Goal: Task Accomplishment & Management: Use online tool/utility

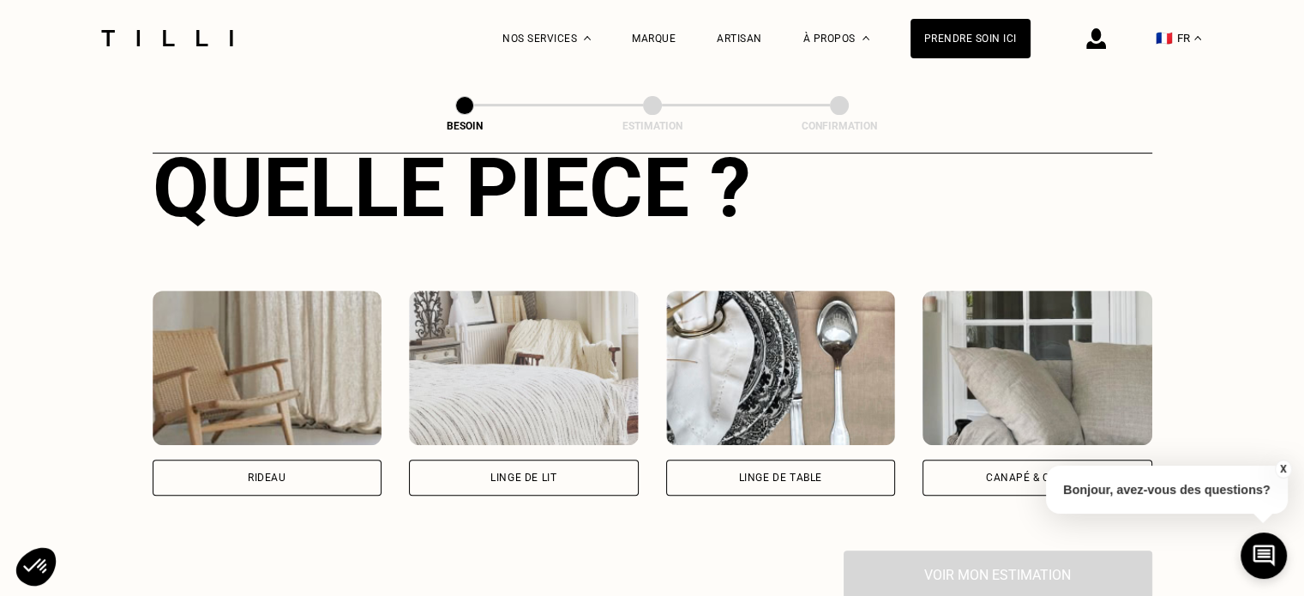
scroll to position [713, 0]
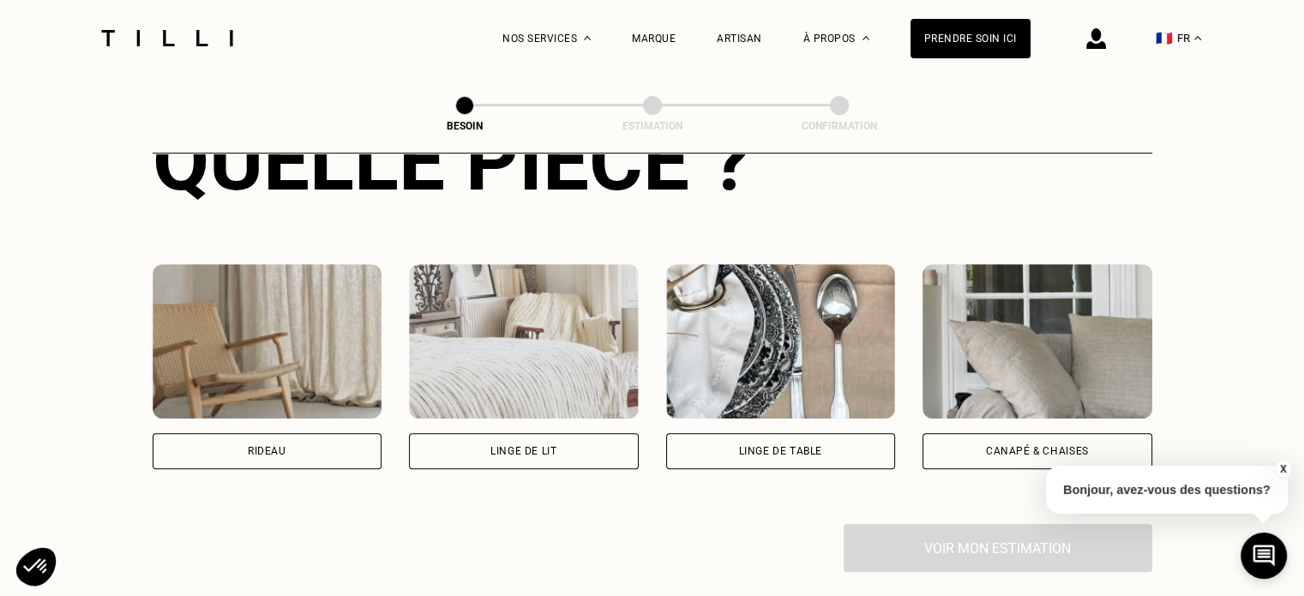
click at [312, 436] on div "Rideau" at bounding box center [268, 451] width 230 height 36
select select "FR"
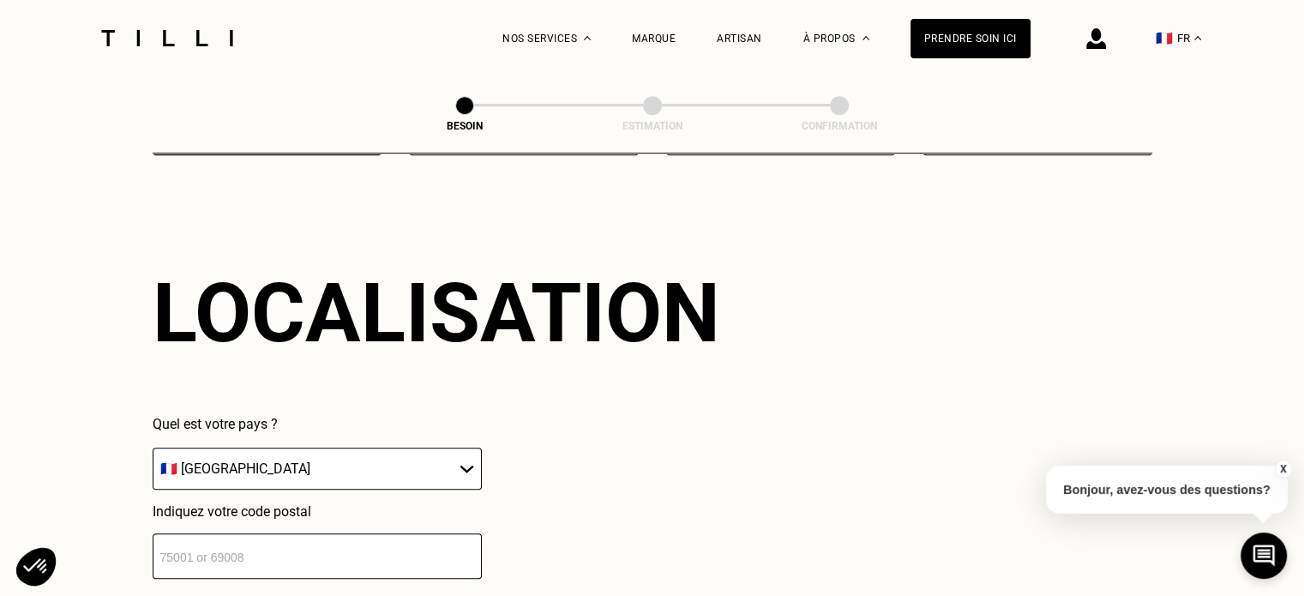
scroll to position [1242, 0]
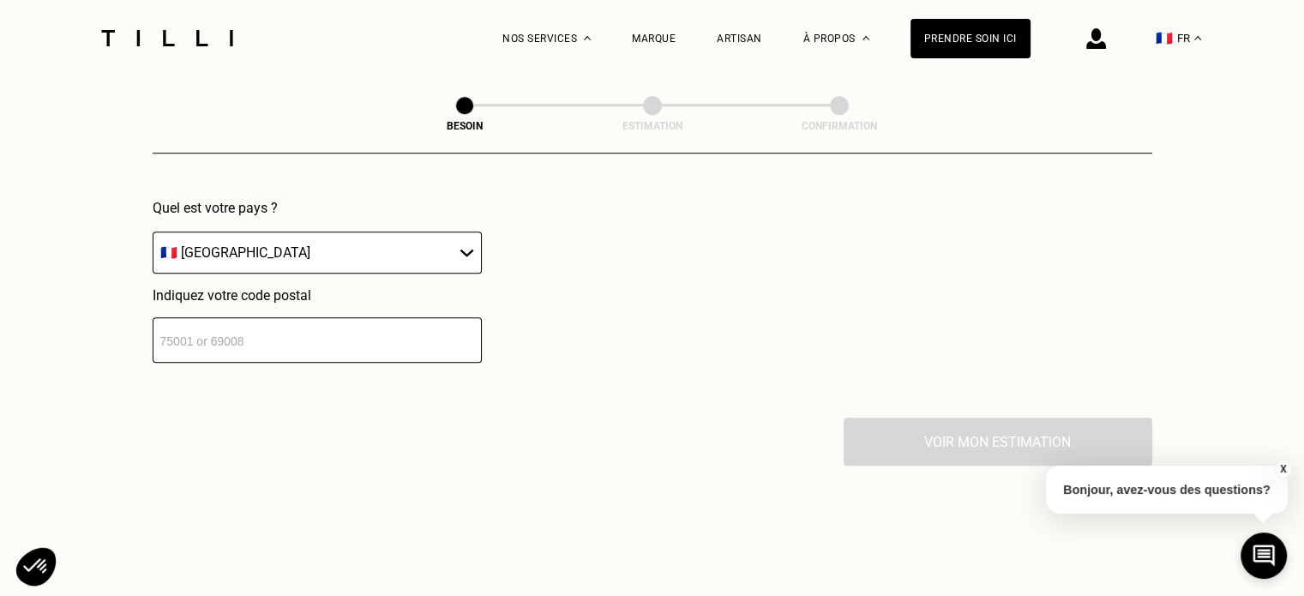
click at [325, 239] on select "🇩🇪 [GEOGRAPHIC_DATA] 🇦🇹 [GEOGRAPHIC_DATA] 🇧🇪 [GEOGRAPHIC_DATA] 🇧🇬 Bulgarie 🇨🇾 C…" at bounding box center [317, 253] width 329 height 42
drag, startPoint x: 542, startPoint y: 246, endPoint x: 377, endPoint y: 332, distance: 185.6
click at [377, 332] on div "Quel est votre pays ? 🇩🇪 [GEOGRAPHIC_DATA] 🇦🇹 [GEOGRAPHIC_DATA] 🇧🇪 [GEOGRAPHIC_…" at bounding box center [437, 281] width 568 height 163
click at [377, 332] on input "number" at bounding box center [317, 339] width 329 height 45
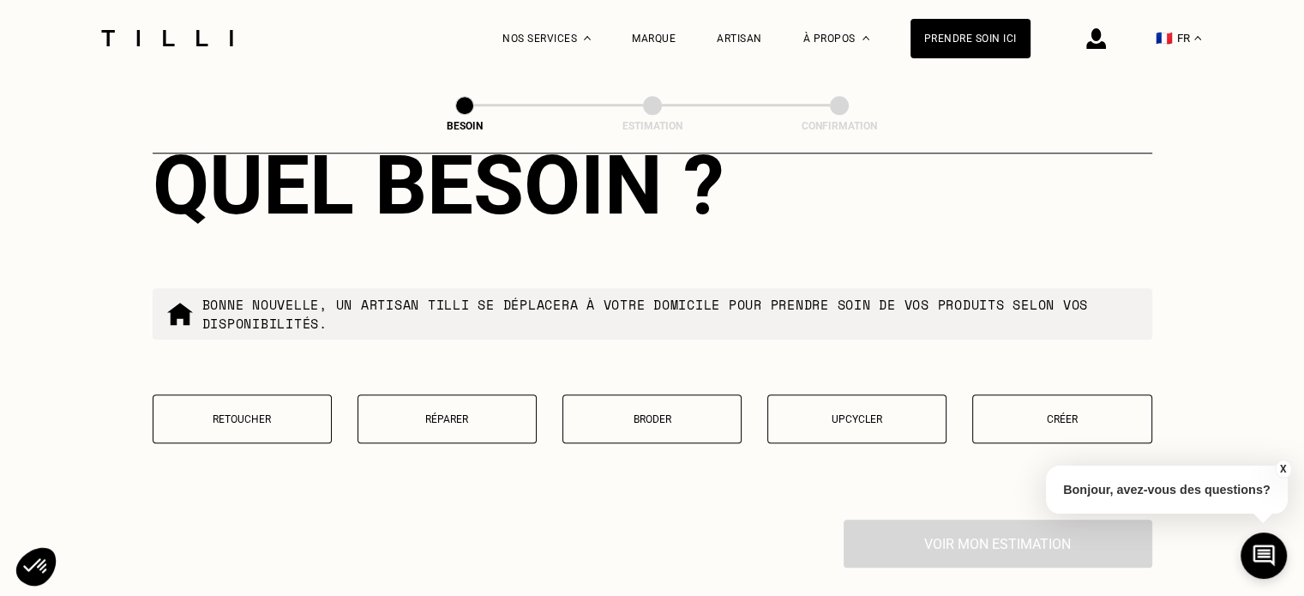
scroll to position [1579, 0]
type input "94300"
click at [271, 425] on button "Retoucher" at bounding box center [242, 418] width 179 height 49
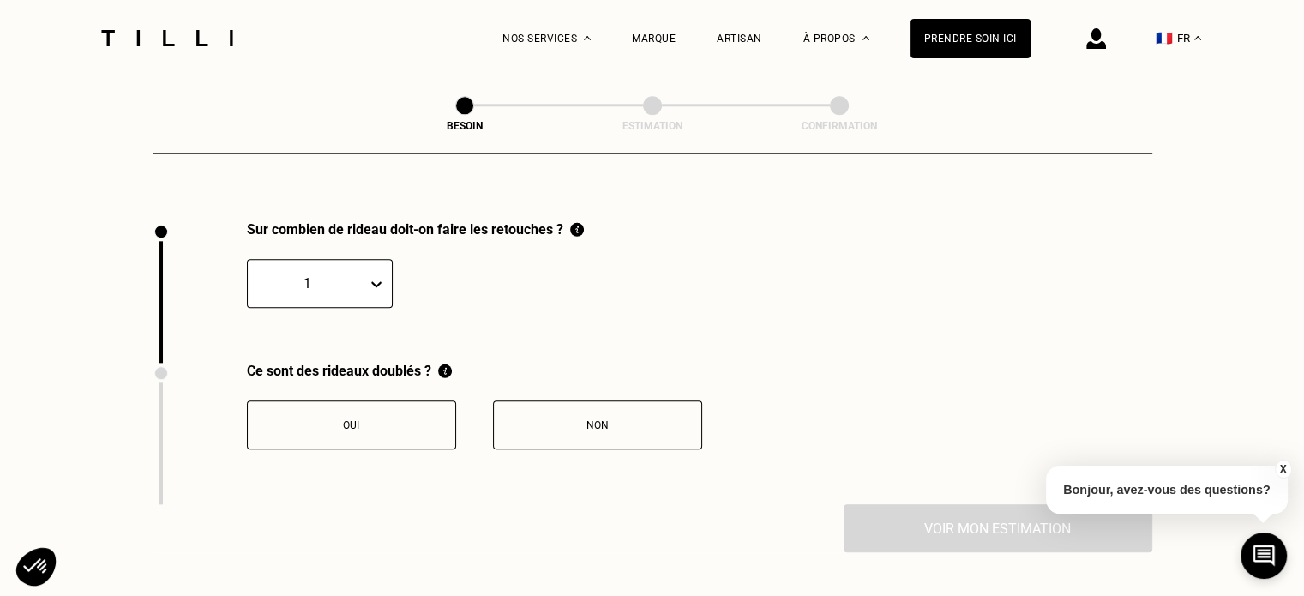
scroll to position [1893, 0]
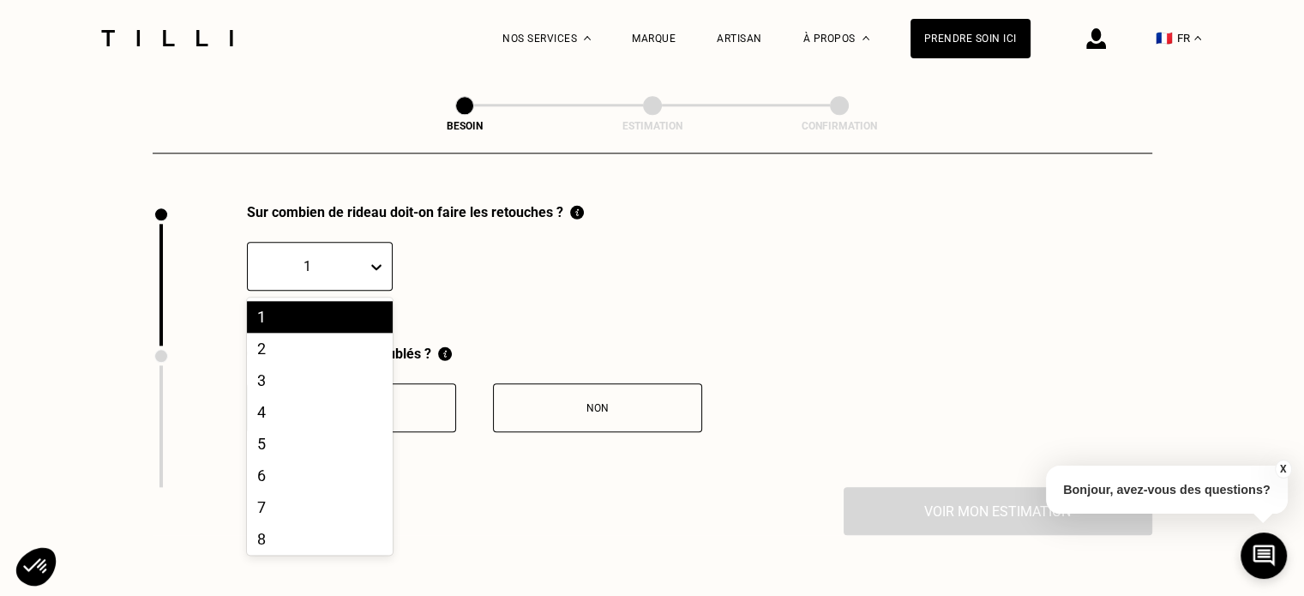
click at [335, 256] on div at bounding box center [307, 266] width 102 height 20
click at [292, 396] on div "4" at bounding box center [320, 412] width 146 height 32
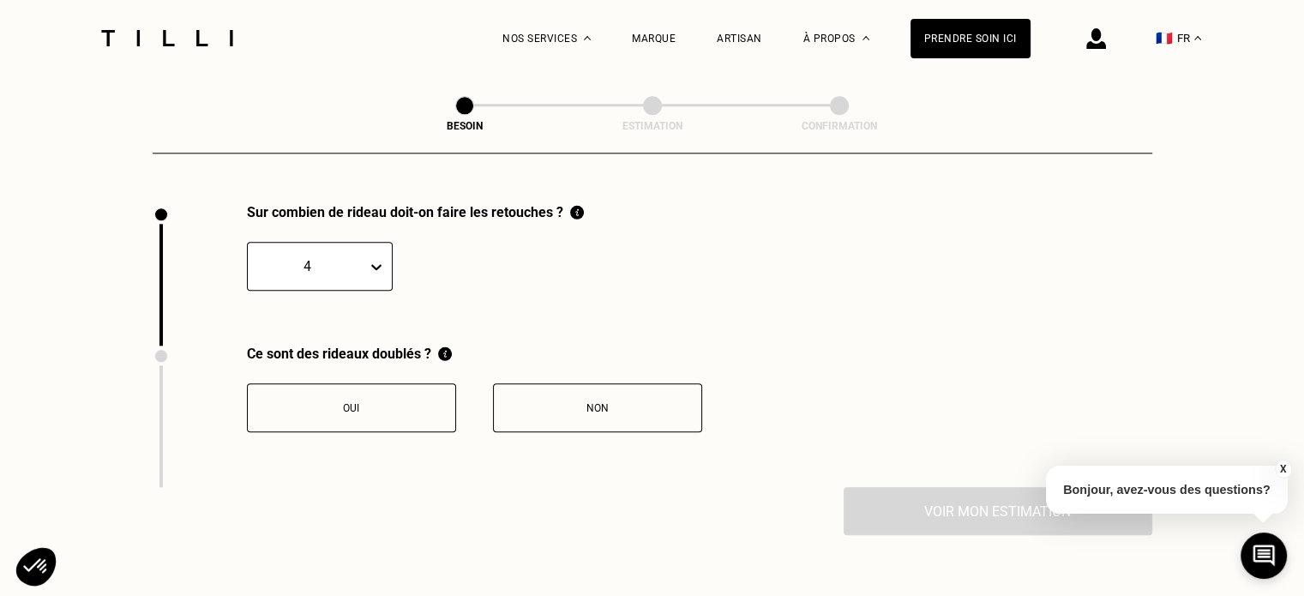
click at [407, 402] on div "Oui" at bounding box center [351, 408] width 190 height 12
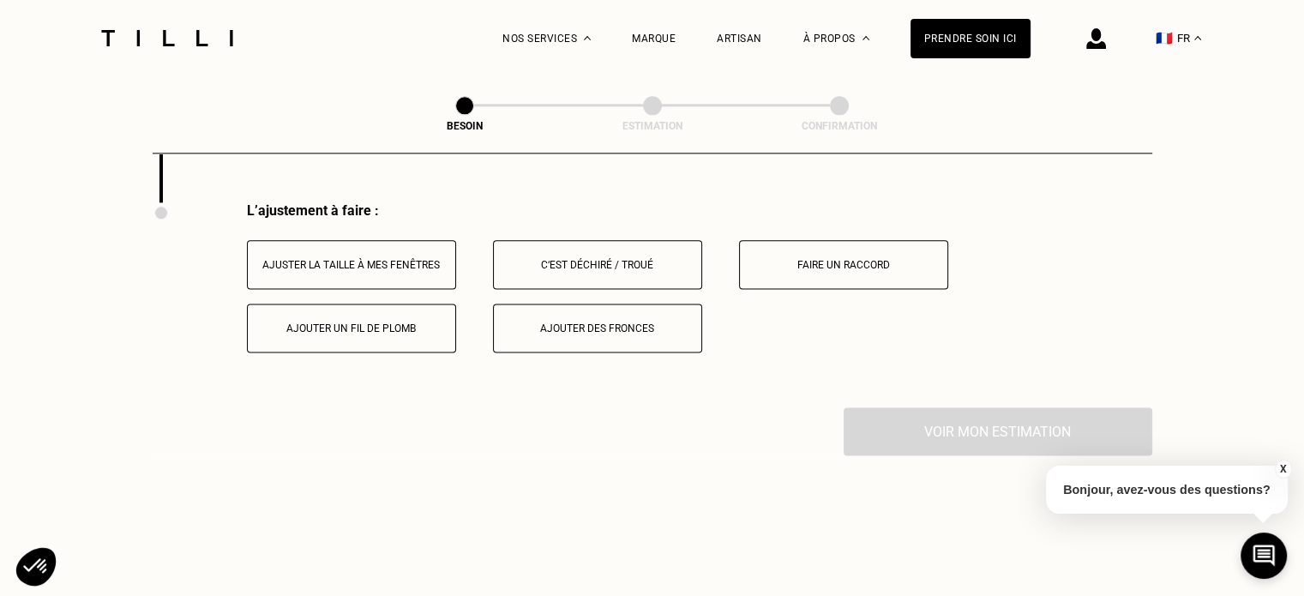
scroll to position [2177, 0]
click at [372, 260] on div "Ajuster la taille à mes fenêtres" at bounding box center [351, 266] width 190 height 12
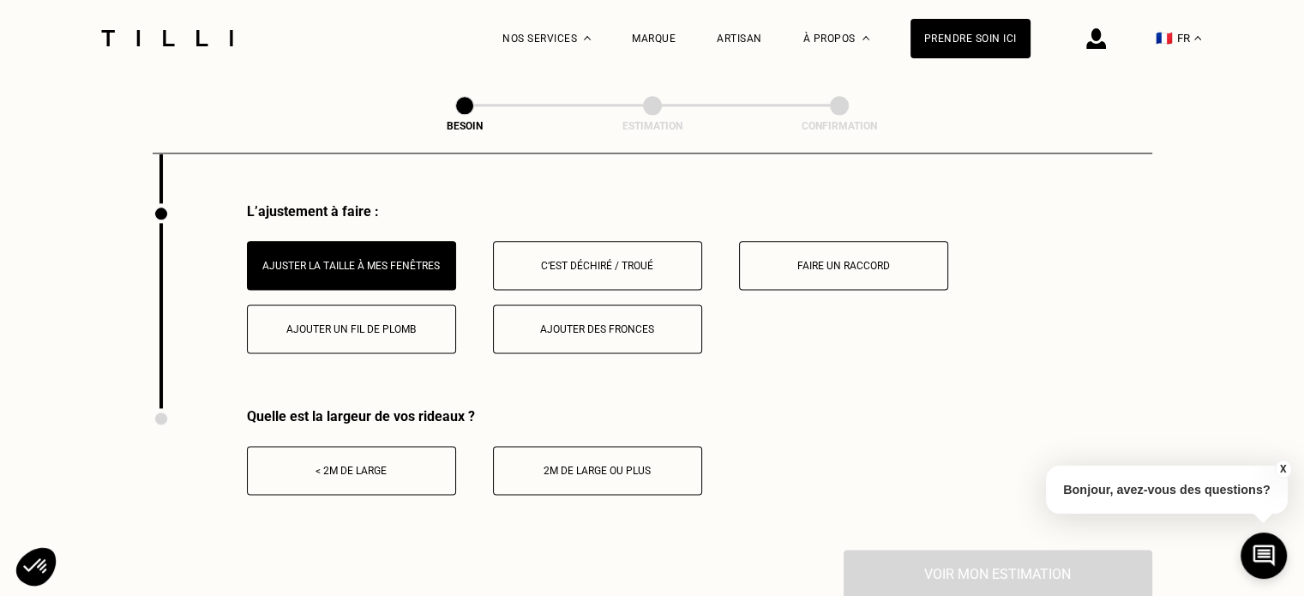
scroll to position [2194, 0]
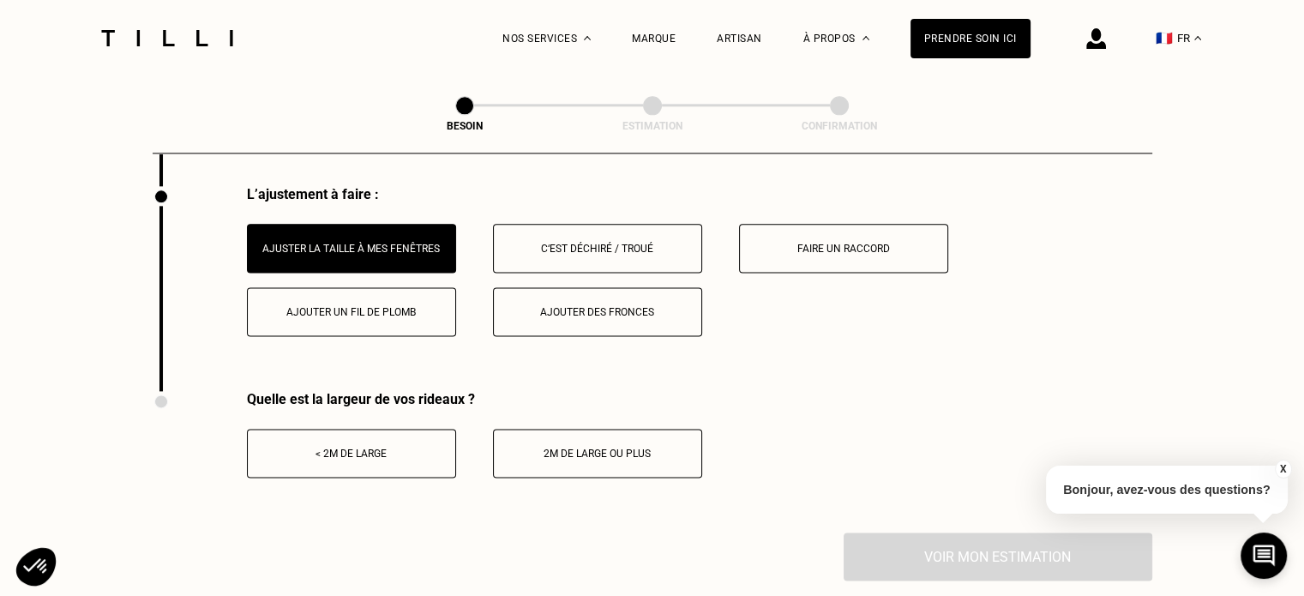
click at [399, 452] on button "< 2m de large" at bounding box center [351, 453] width 209 height 49
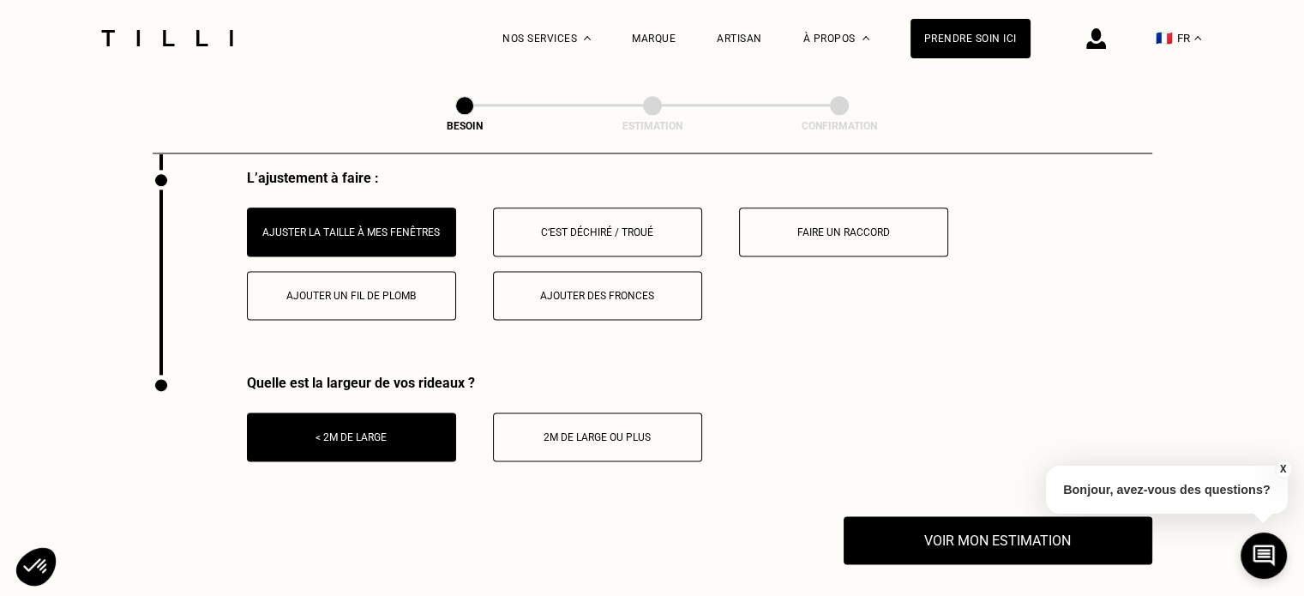
scroll to position [2211, 0]
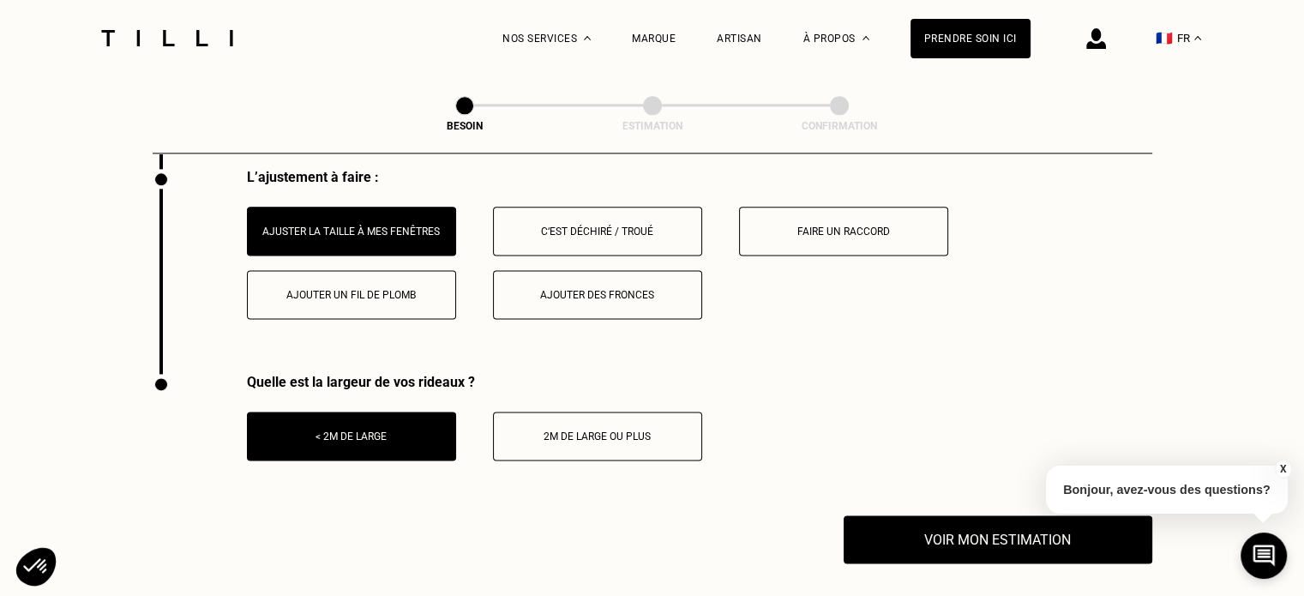
click at [616, 433] on button "2m de large ou plus" at bounding box center [597, 436] width 209 height 49
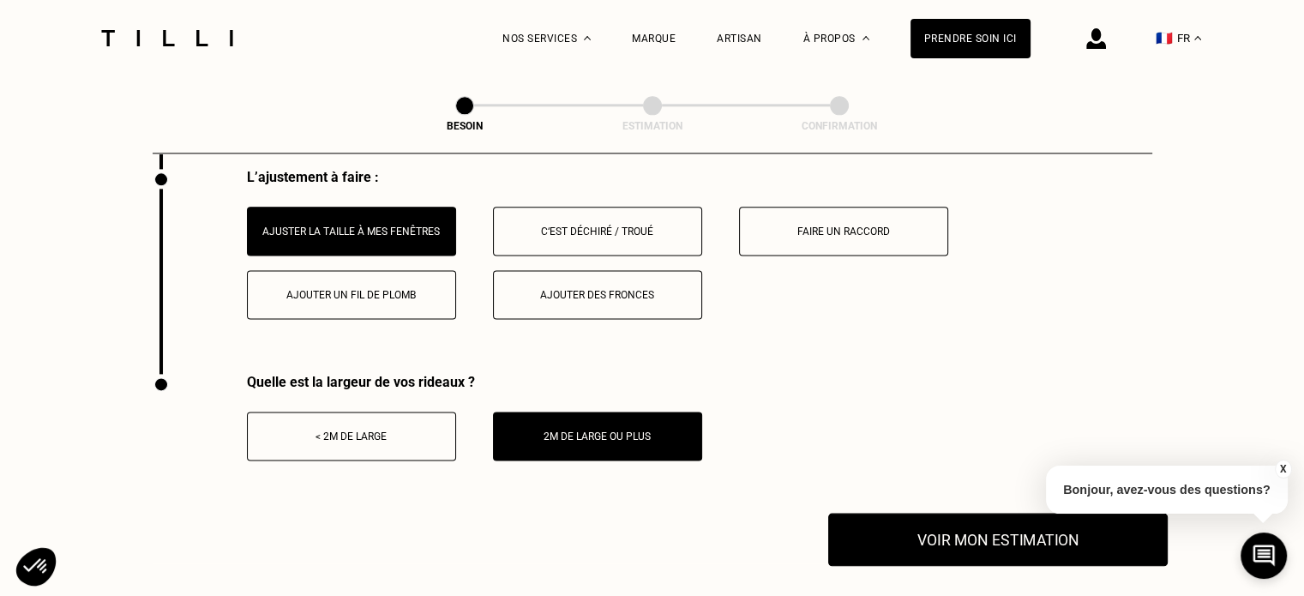
click at [978, 539] on button "Voir mon estimation" at bounding box center [998, 539] width 340 height 53
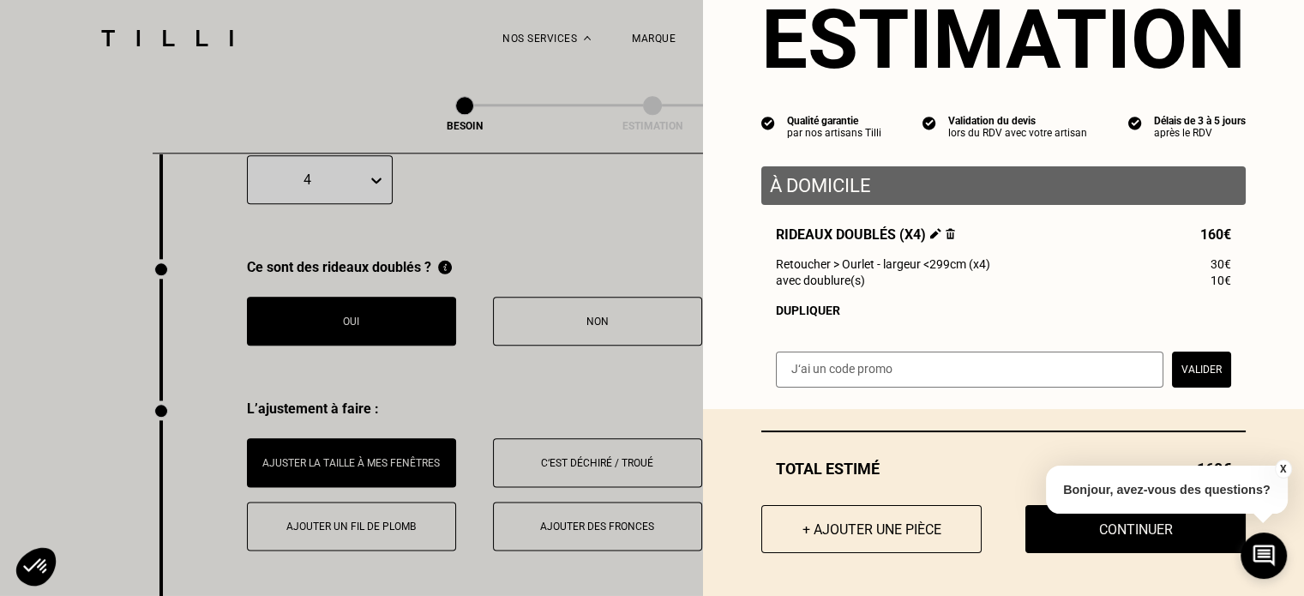
scroll to position [0, 0]
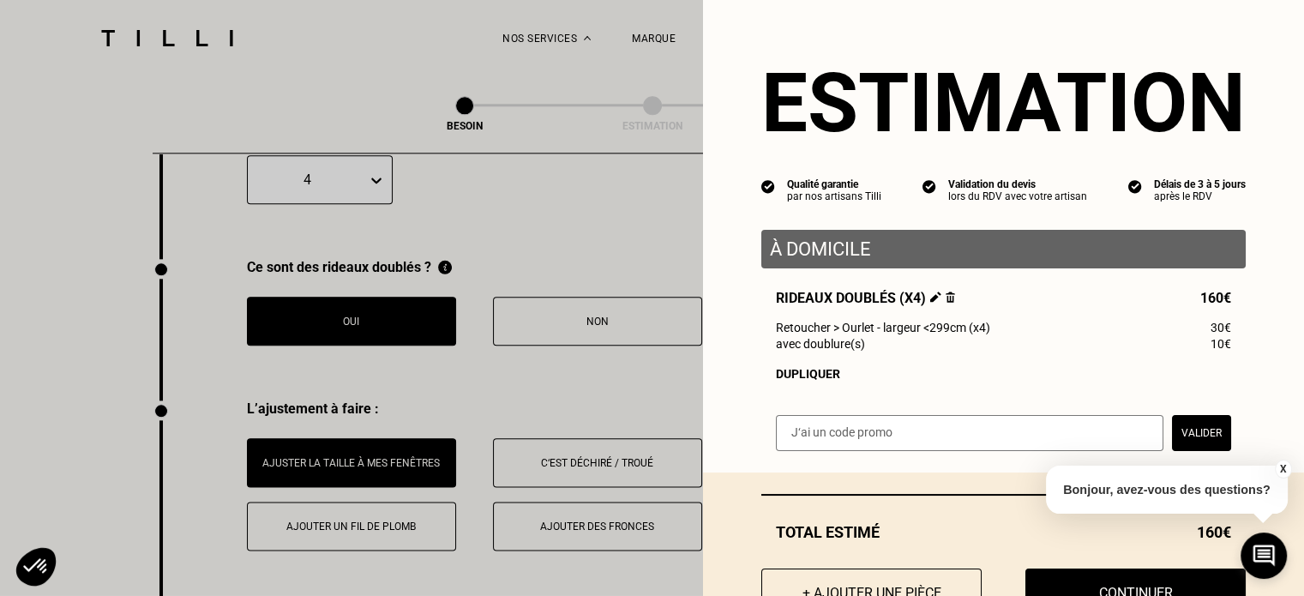
click at [1286, 468] on button "X" at bounding box center [1282, 469] width 17 height 19
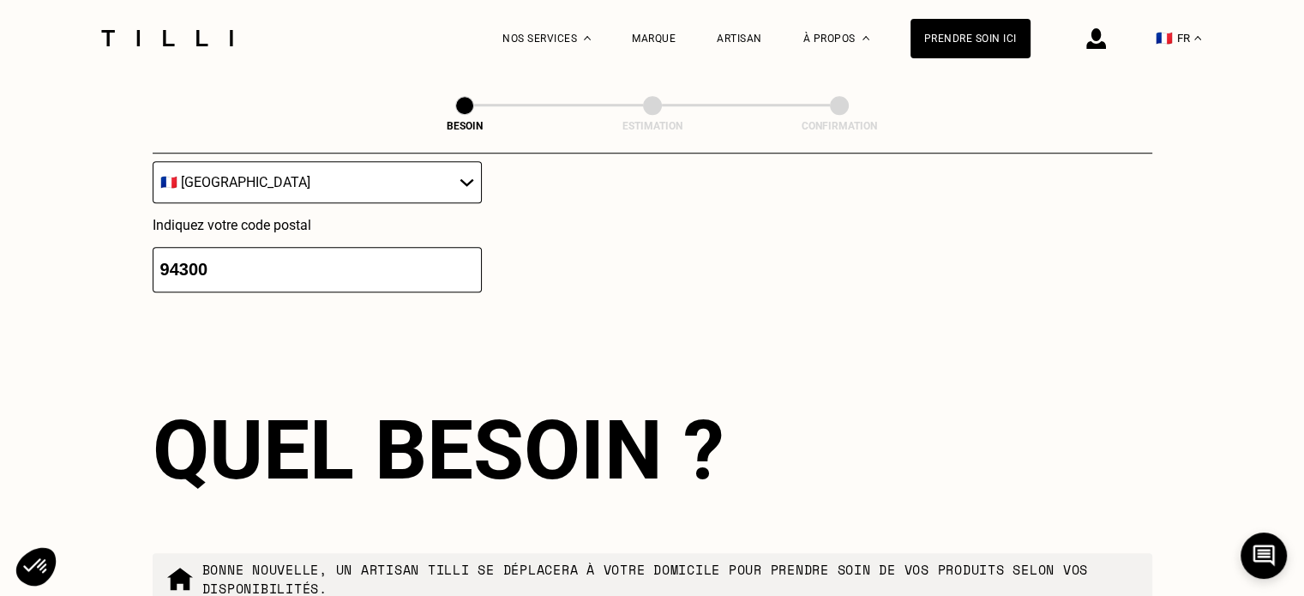
scroll to position [1302, 0]
